Goal: Task Accomplishment & Management: Use online tool/utility

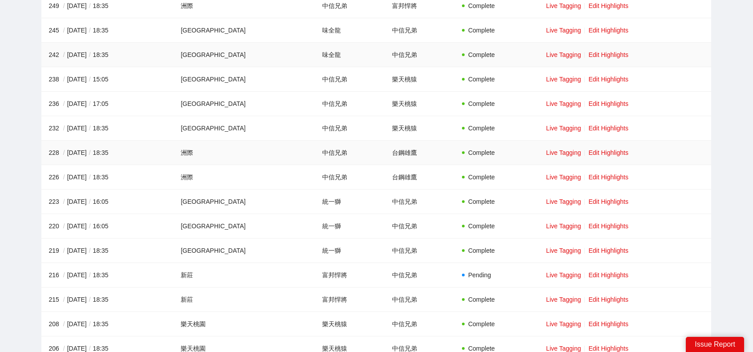
scroll to position [356, 0]
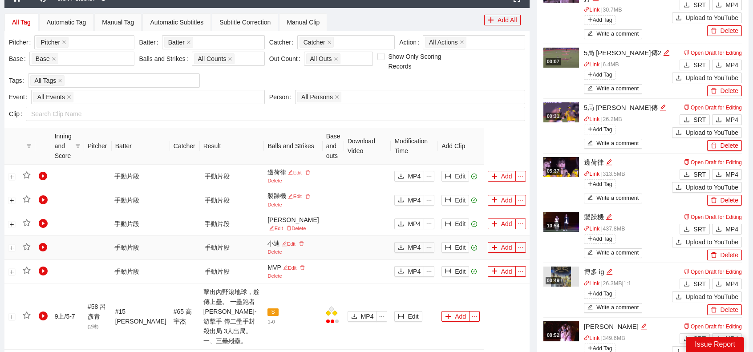
scroll to position [311, 0]
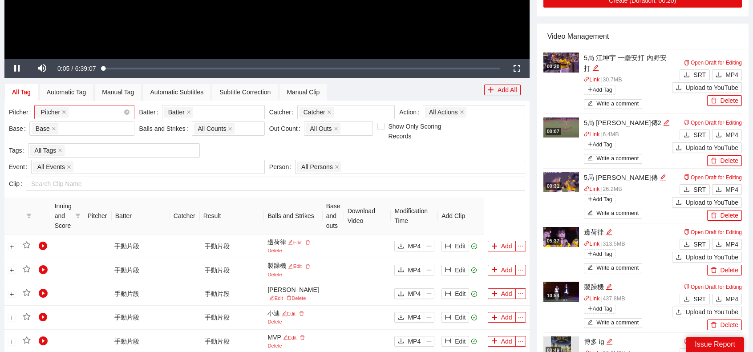
click at [84, 117] on div "Pitcher + 0 ..." at bounding box center [79, 112] width 87 height 12
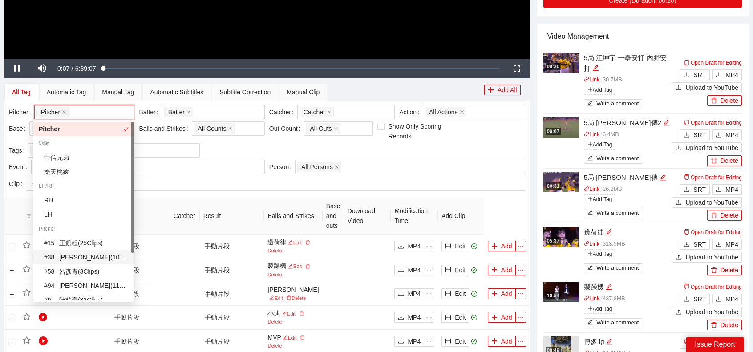
click at [84, 258] on div "# 38 李博登 ( 100 Clips )" at bounding box center [86, 257] width 85 height 10
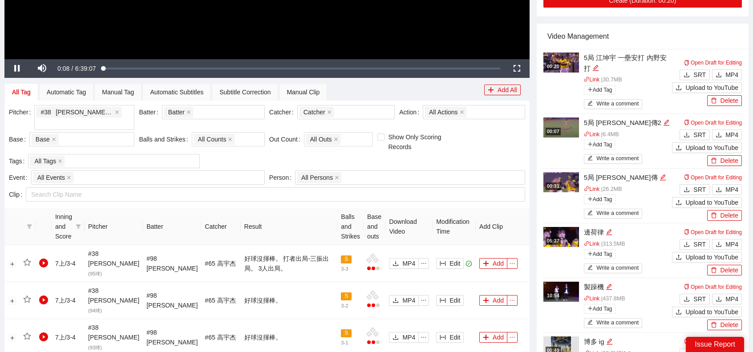
click at [271, 210] on th "Result" at bounding box center [289, 226] width 97 height 37
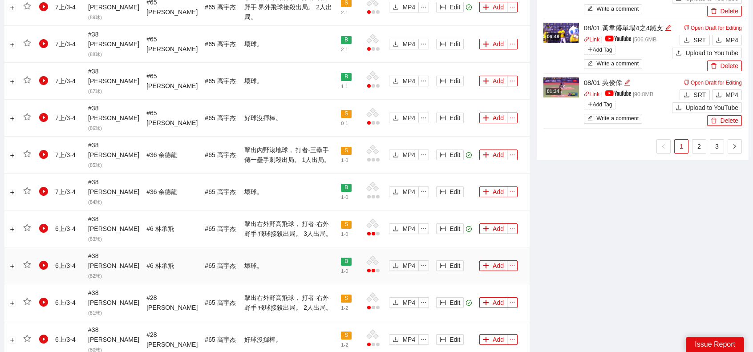
scroll to position [834, 0]
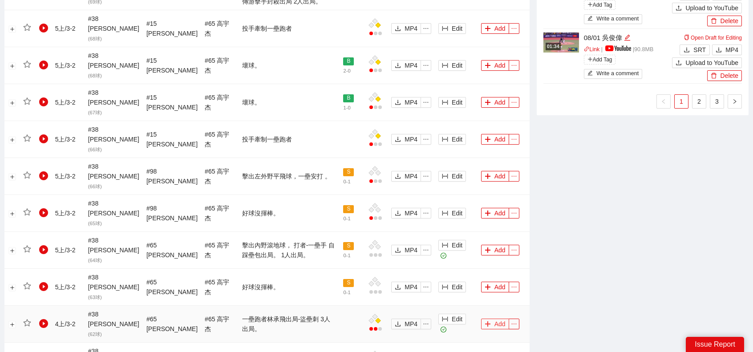
click at [486, 319] on button "Add" at bounding box center [495, 324] width 28 height 11
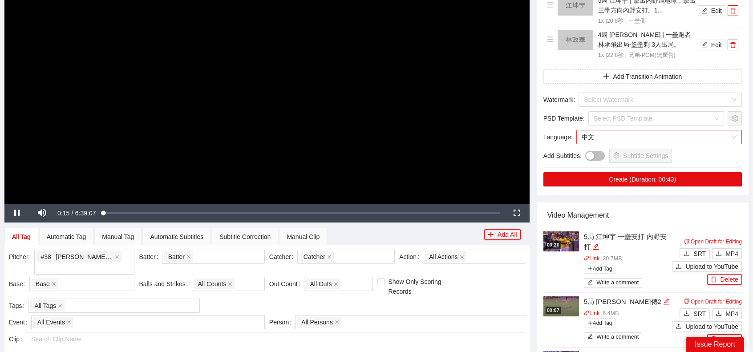
scroll to position [0, 0]
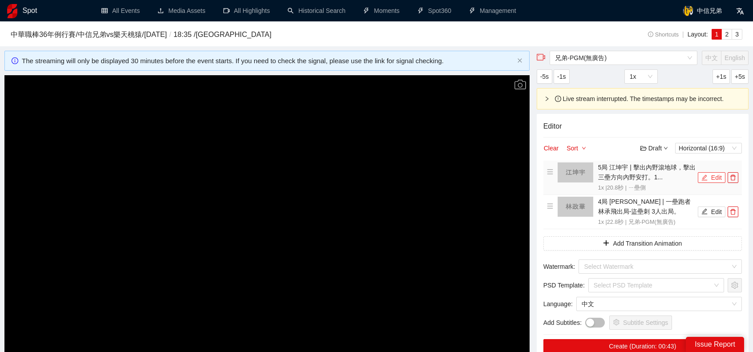
click at [725, 173] on button "Edit" at bounding box center [712, 177] width 28 height 11
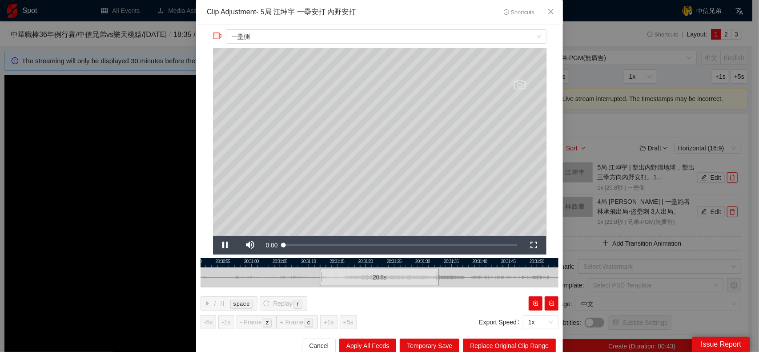
click at [555, 31] on div "**********" at bounding box center [379, 179] width 367 height 309
click at [550, 14] on icon "close" at bounding box center [550, 11] width 5 height 5
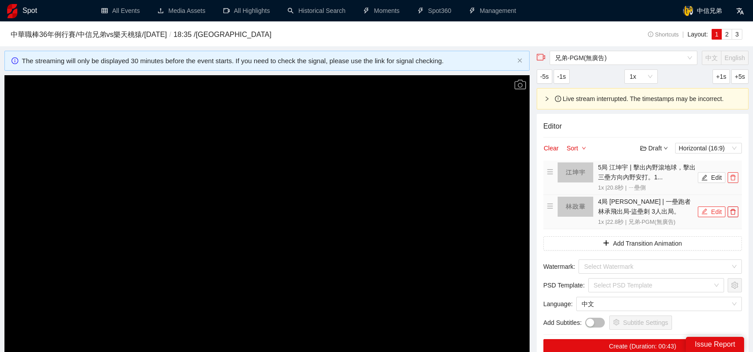
drag, startPoint x: 732, startPoint y: 176, endPoint x: 724, endPoint y: 177, distance: 8.1
click at [732, 176] on icon "delete" at bounding box center [732, 178] width 5 height 6
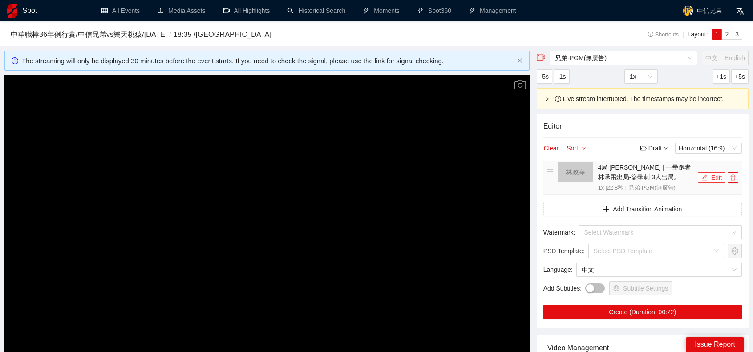
click at [712, 178] on button "Edit" at bounding box center [712, 177] width 28 height 11
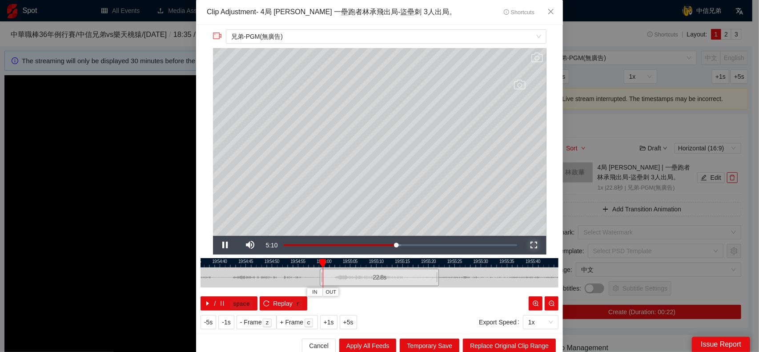
click at [534, 245] on span "Video Player" at bounding box center [534, 245] width 0 height 0
click at [551, 8] on span "Close" at bounding box center [551, 12] width 24 height 24
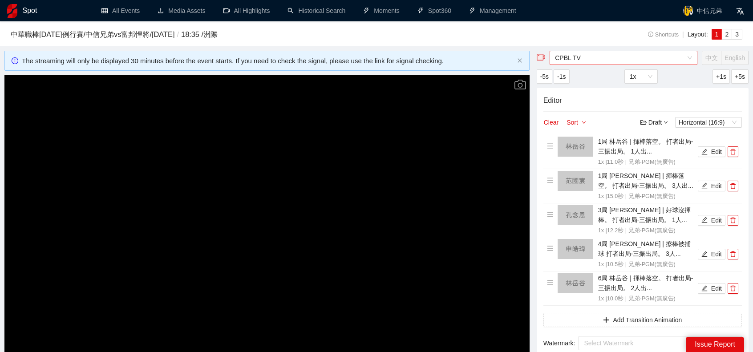
click at [597, 59] on span "CPBL TV" at bounding box center [623, 57] width 137 height 13
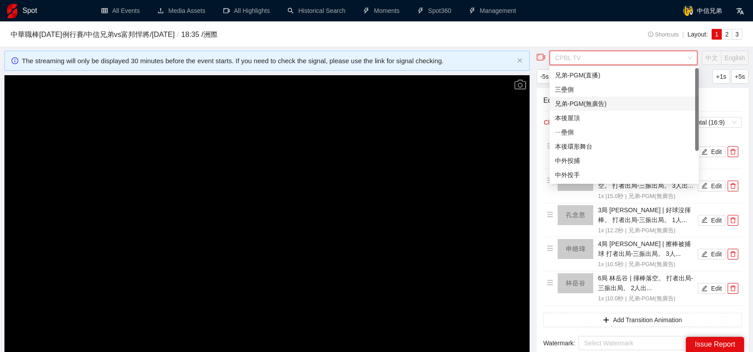
click at [593, 108] on div "兄弟-PGM(無廣告)" at bounding box center [624, 104] width 138 height 10
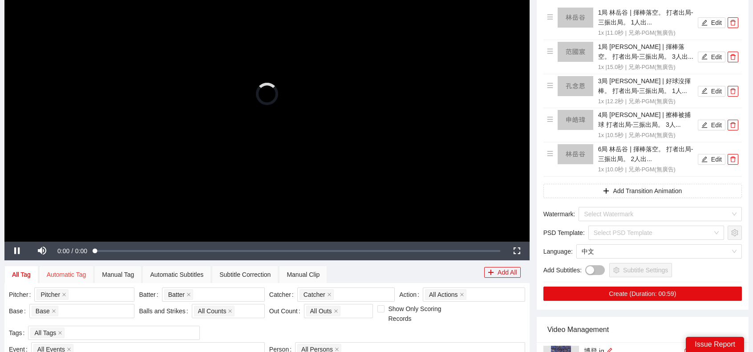
scroll to position [133, 0]
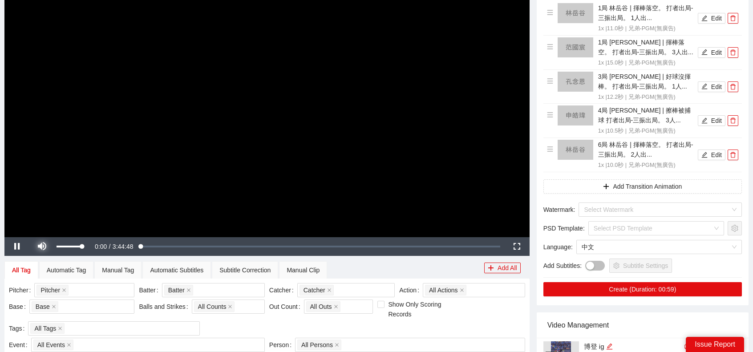
click at [42, 246] on span "Video Player" at bounding box center [42, 246] width 0 height 0
click at [149, 202] on video "Video Player" at bounding box center [266, 89] width 525 height 295
click at [108, 290] on div "Pitcher + 0 ..." at bounding box center [79, 290] width 87 height 12
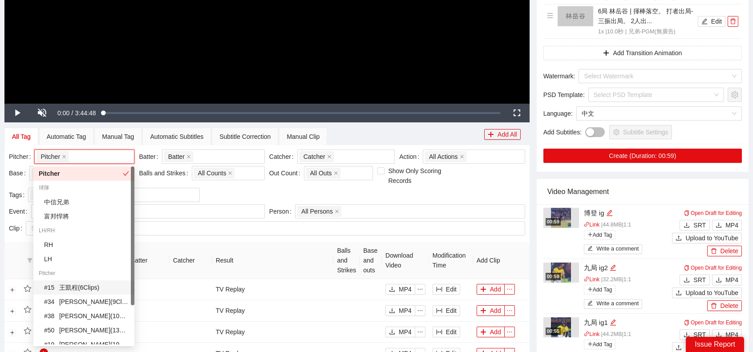
scroll to position [50, 0]
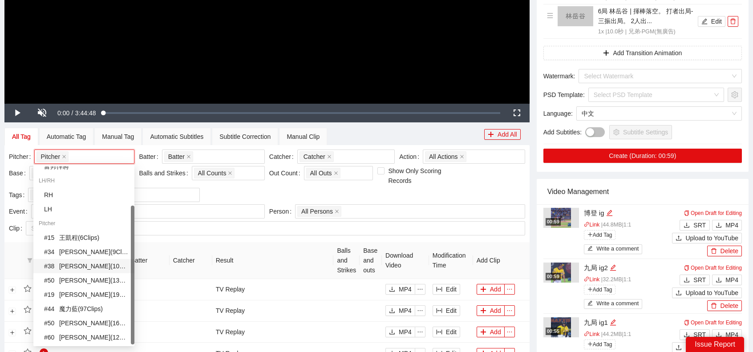
click at [92, 266] on div "# 38 [PERSON_NAME] ( 108 Clips )" at bounding box center [86, 266] width 85 height 10
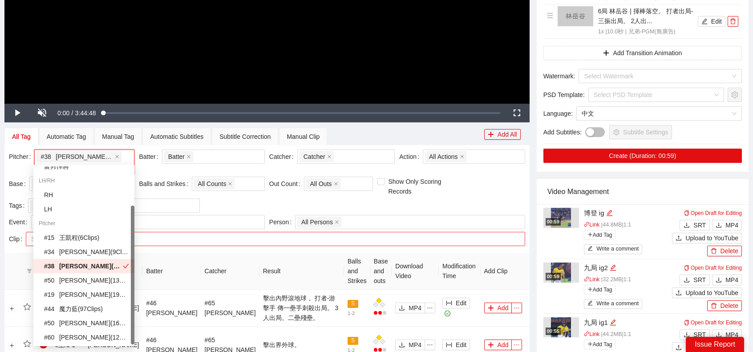
click at [314, 234] on div at bounding box center [271, 239] width 486 height 11
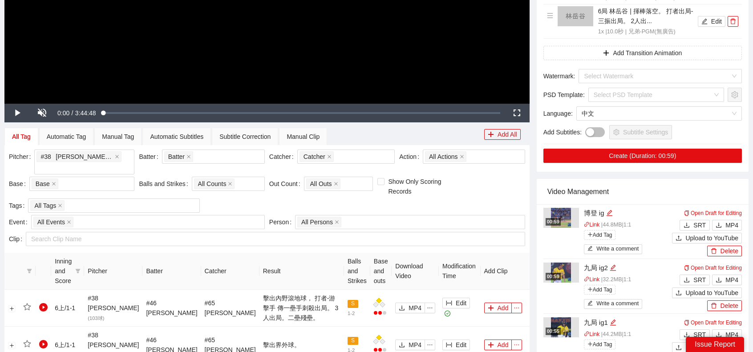
click at [298, 256] on th "Result" at bounding box center [301, 271] width 85 height 37
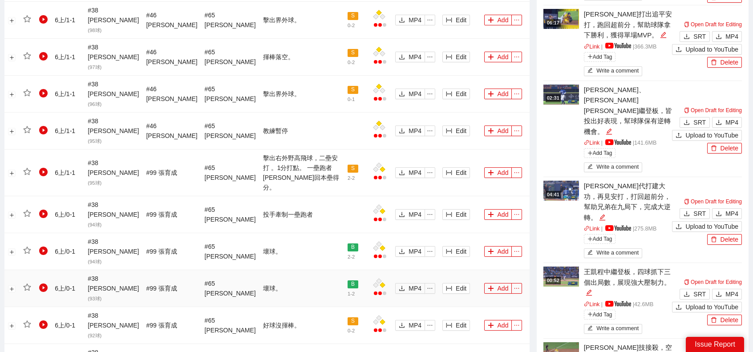
scroll to position [845, 0]
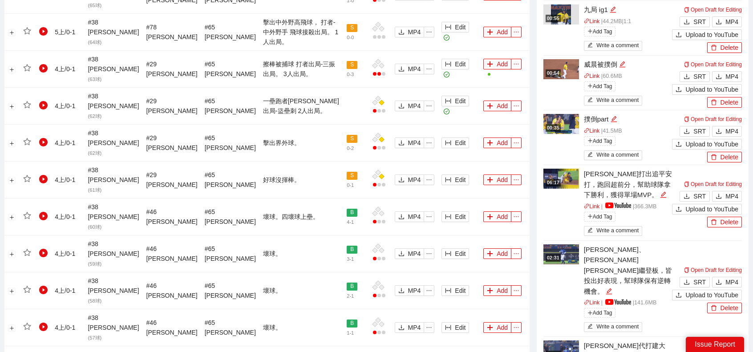
scroll to position [578, 0]
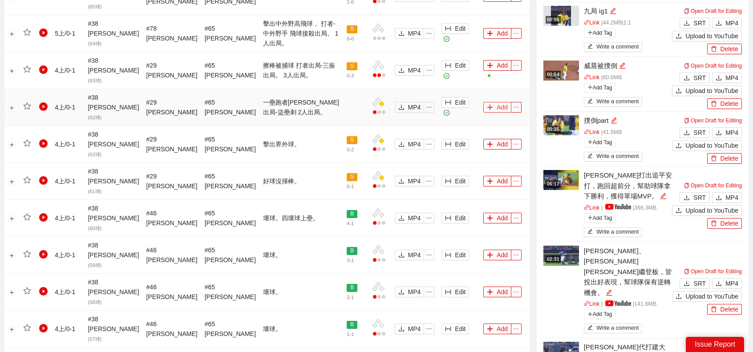
click at [496, 102] on button "Add" at bounding box center [497, 107] width 28 height 11
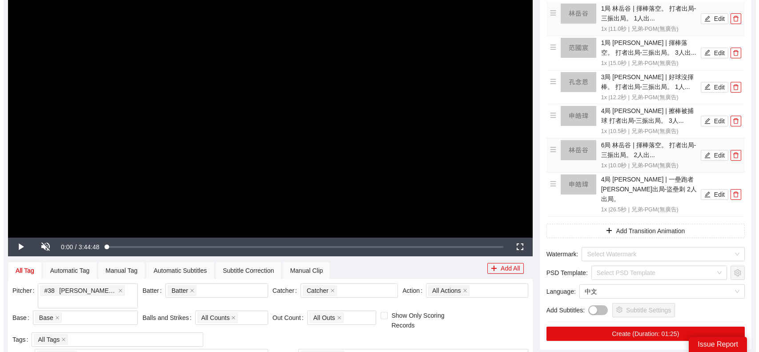
scroll to position [0, 0]
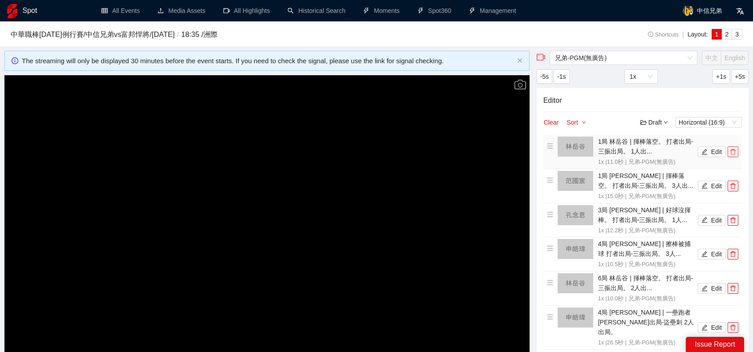
click at [734, 147] on button "button" at bounding box center [732, 151] width 11 height 11
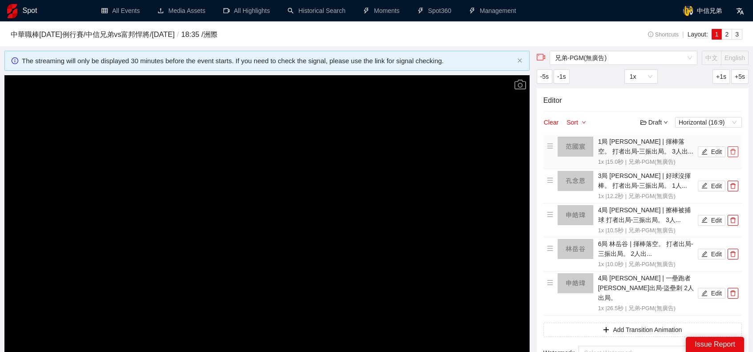
click at [734, 147] on button "button" at bounding box center [732, 151] width 11 height 11
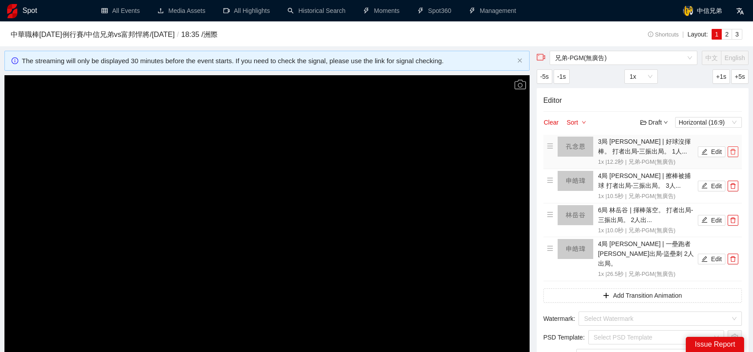
click at [734, 147] on button "button" at bounding box center [732, 151] width 11 height 11
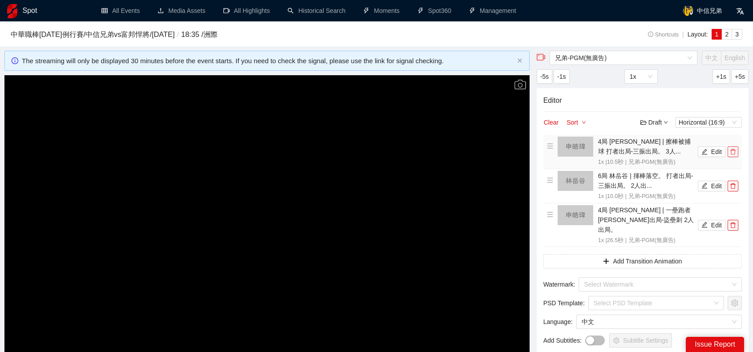
click at [734, 147] on button "button" at bounding box center [732, 151] width 11 height 11
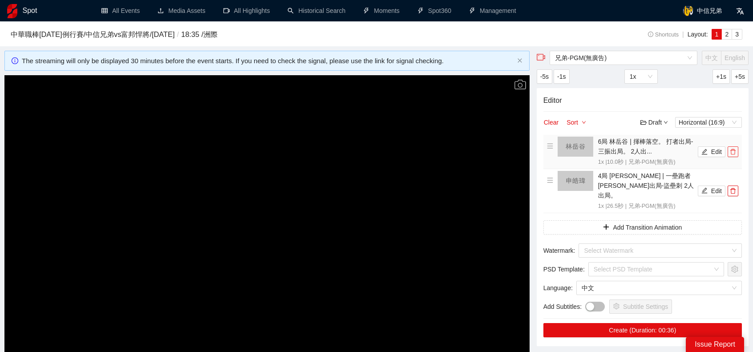
click at [734, 147] on button "button" at bounding box center [732, 151] width 11 height 11
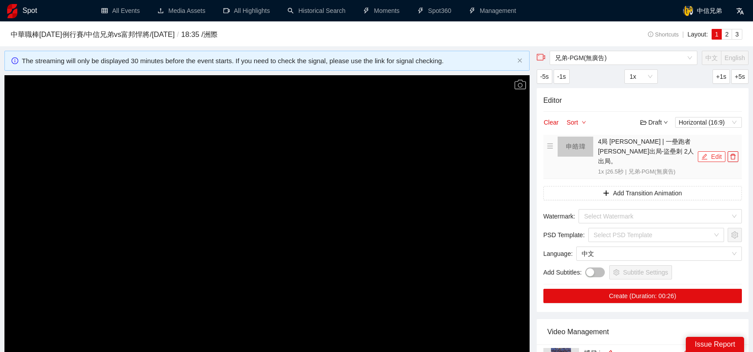
click at [711, 151] on button "Edit" at bounding box center [712, 156] width 28 height 11
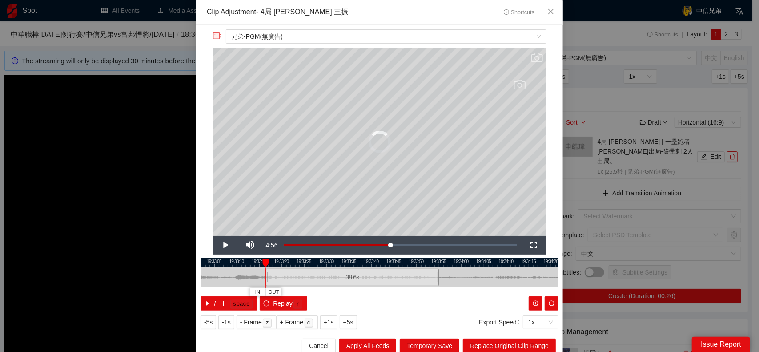
drag, startPoint x: 313, startPoint y: 276, endPoint x: 264, endPoint y: 274, distance: 49.4
click at [264, 274] on div at bounding box center [266, 277] width 5 height 20
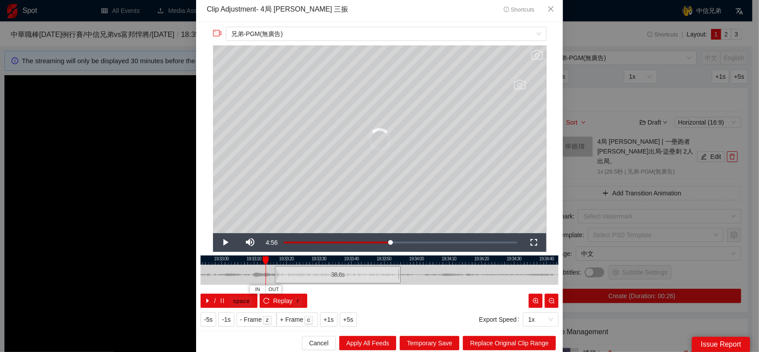
scroll to position [4, 0]
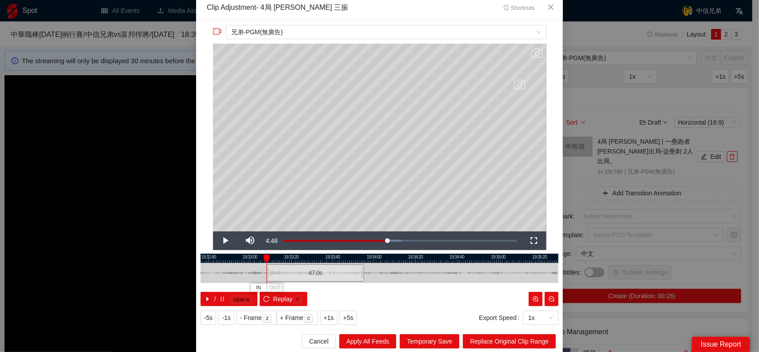
drag, startPoint x: 285, startPoint y: 271, endPoint x: 267, endPoint y: 269, distance: 17.5
click at [267, 269] on div "47.0 s" at bounding box center [380, 273] width 358 height 20
click at [495, 342] on span "Replace Original Clip Range" at bounding box center [509, 341] width 79 height 10
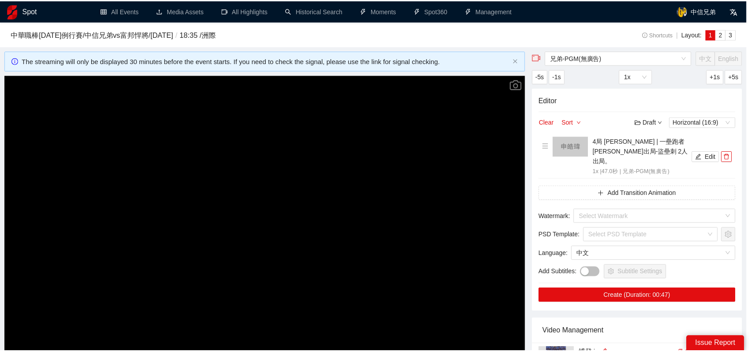
scroll to position [0, 0]
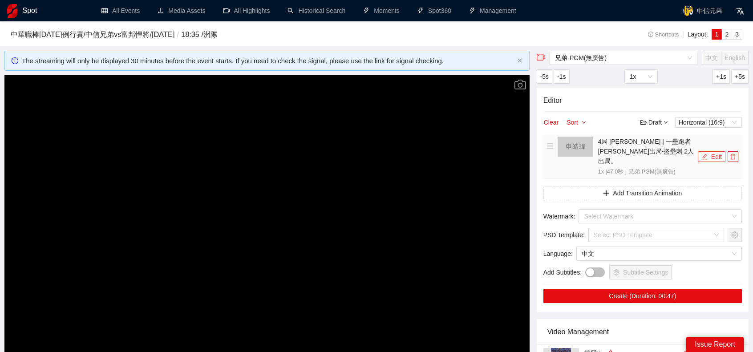
click at [714, 151] on button "Edit" at bounding box center [712, 156] width 28 height 11
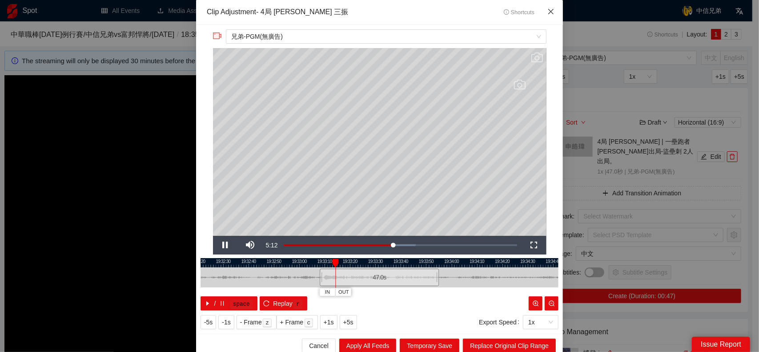
click at [548, 12] on icon "close" at bounding box center [551, 11] width 7 height 7
